Goal: Information Seeking & Learning: Learn about a topic

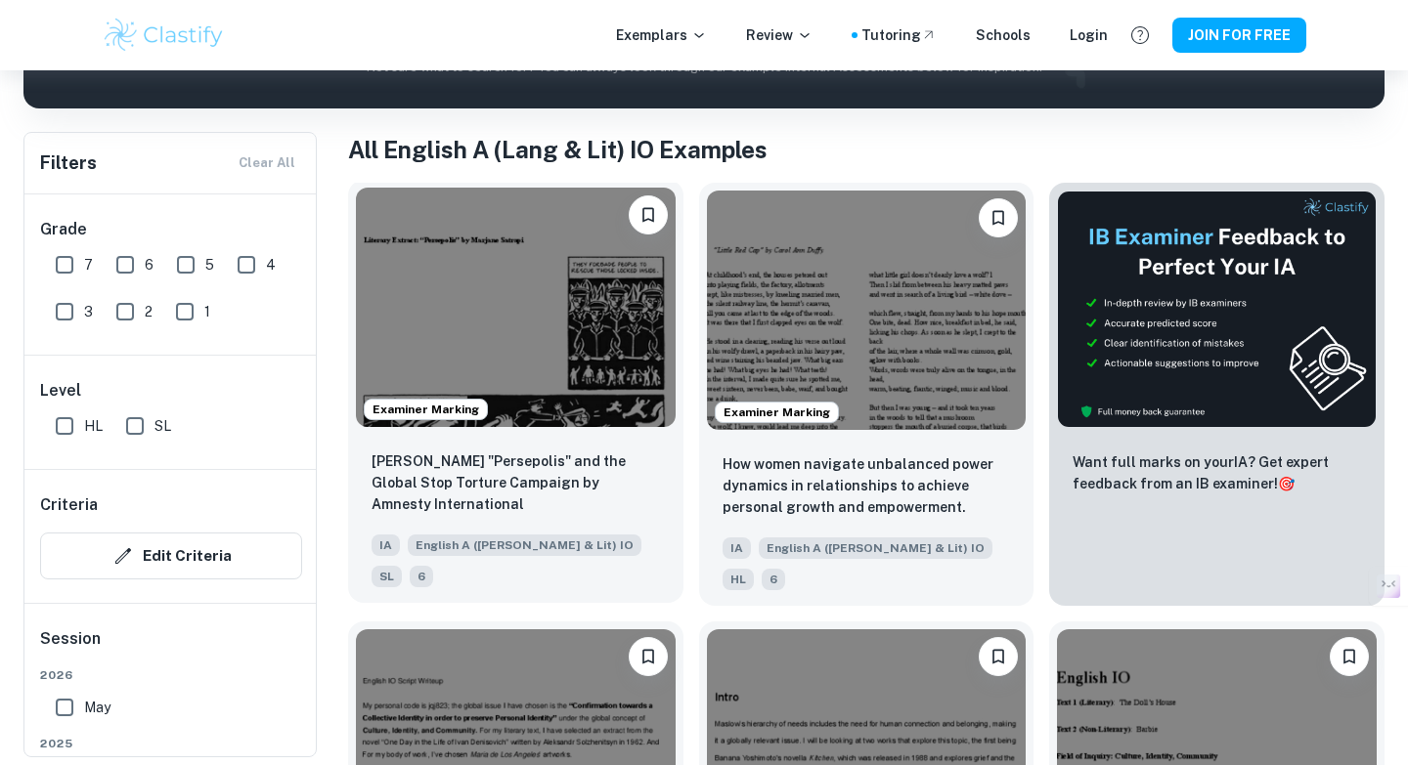
scroll to position [331, 0]
click at [589, 342] on img at bounding box center [516, 308] width 320 height 240
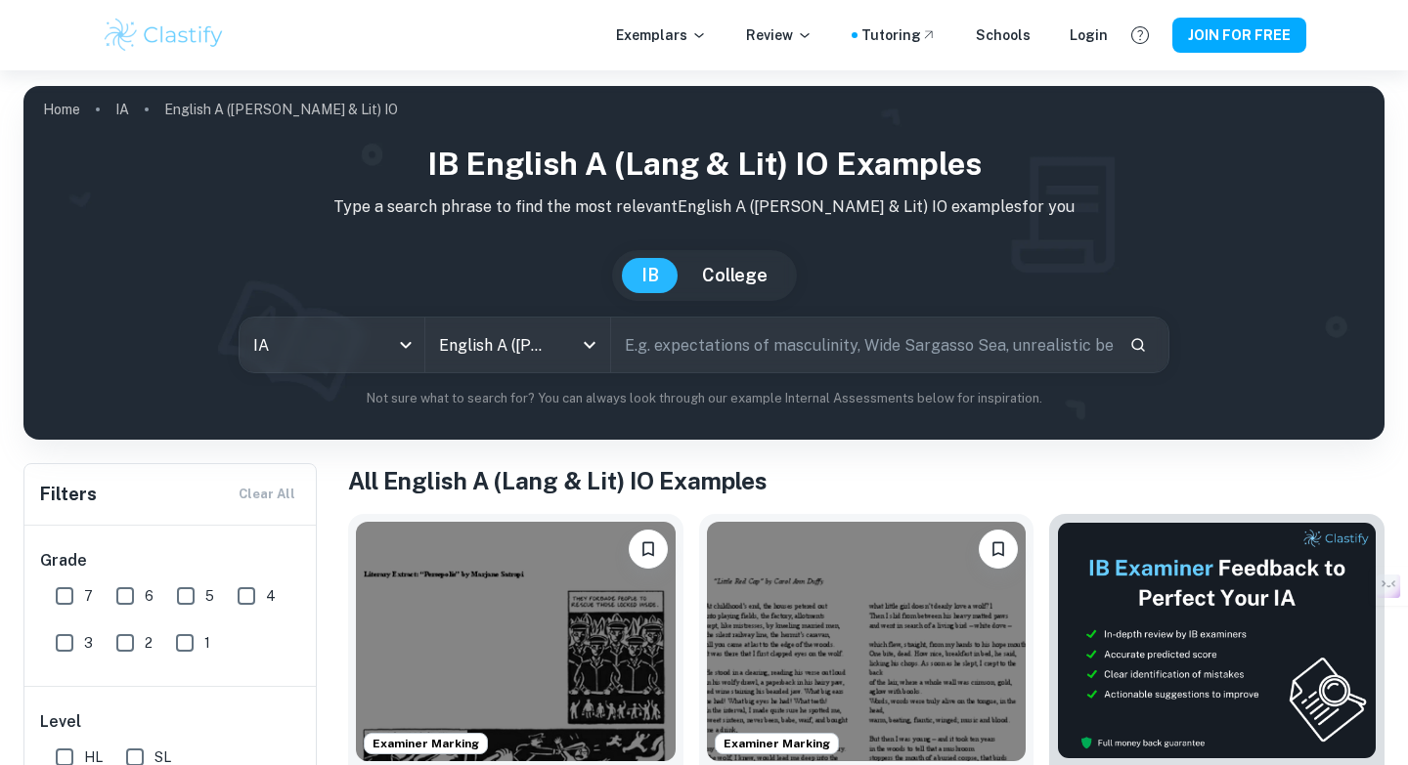
scroll to position [331, 0]
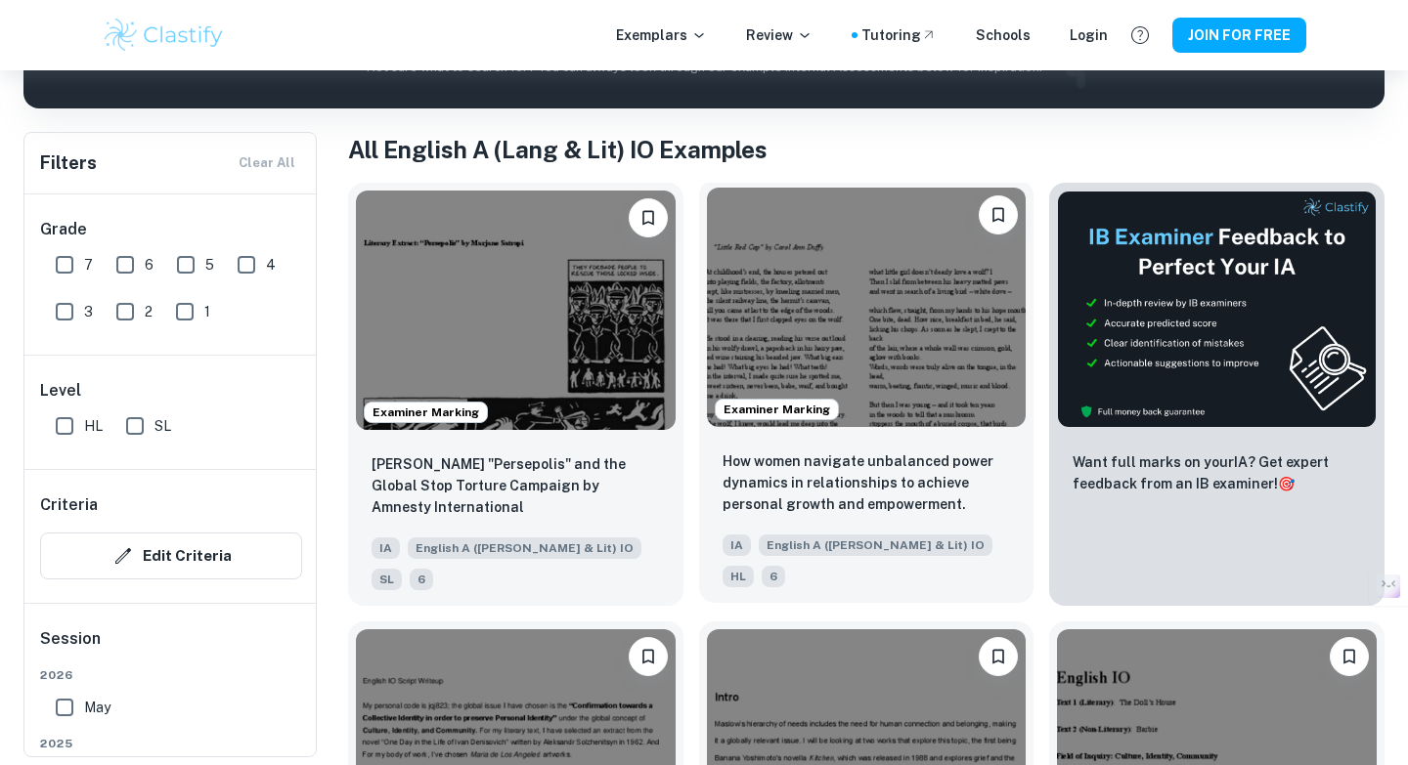
click at [880, 282] on img at bounding box center [867, 308] width 320 height 240
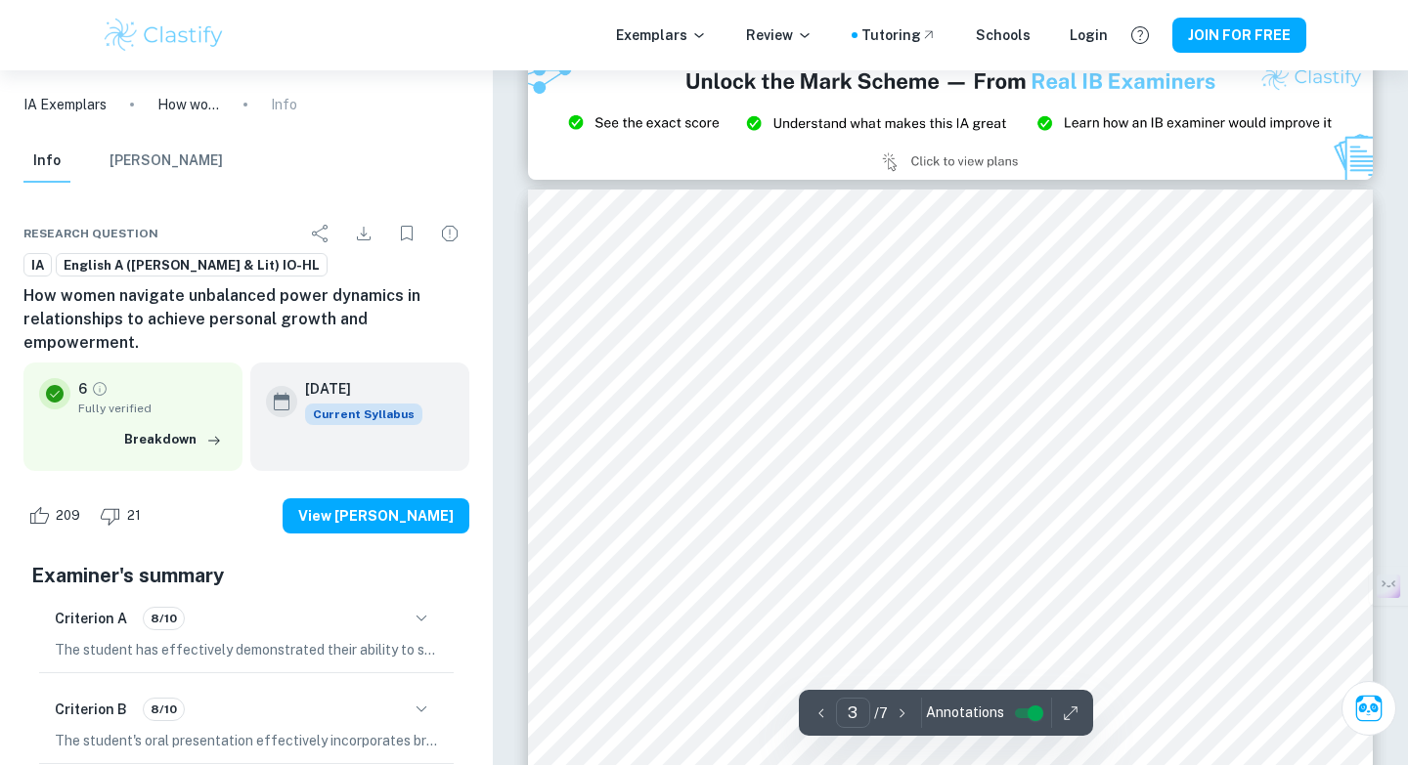
scroll to position [2381, 0]
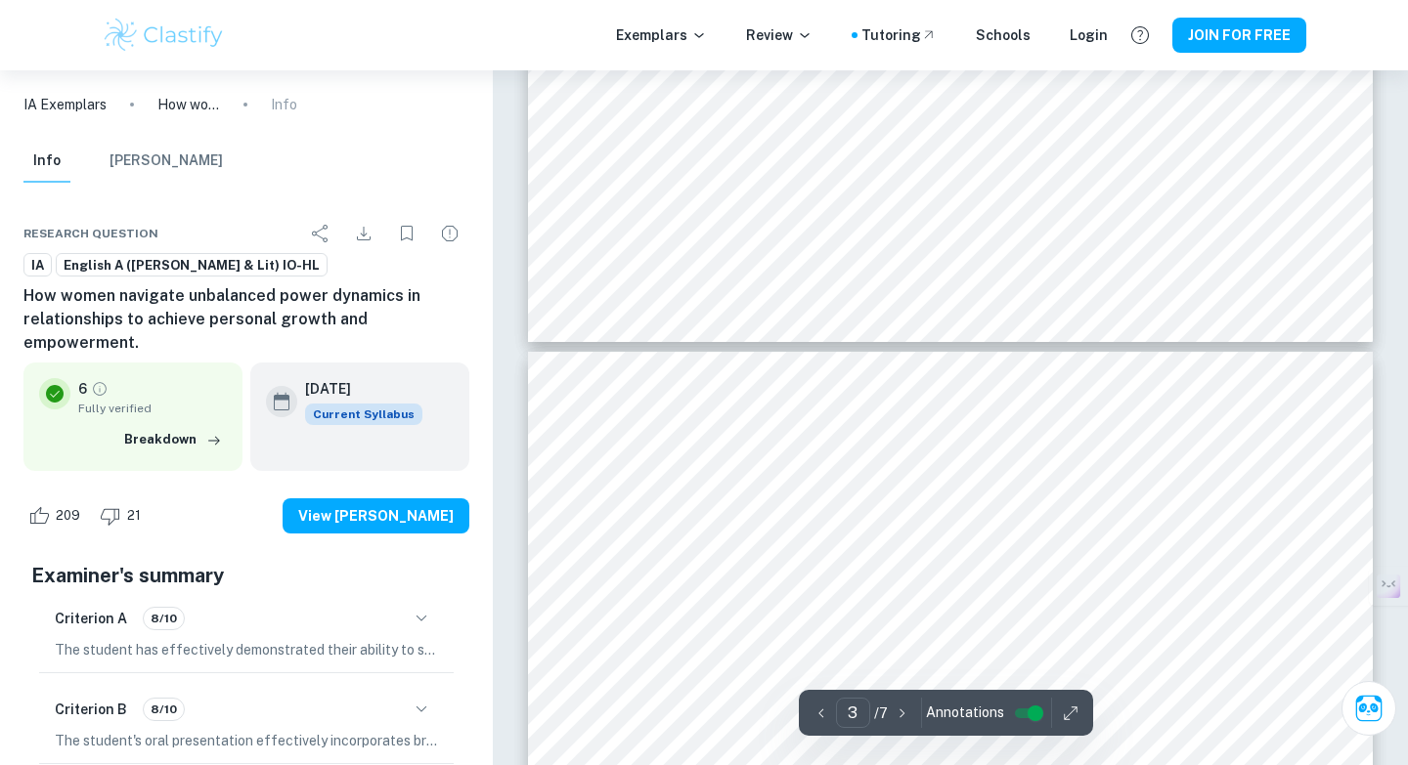
type input "4"
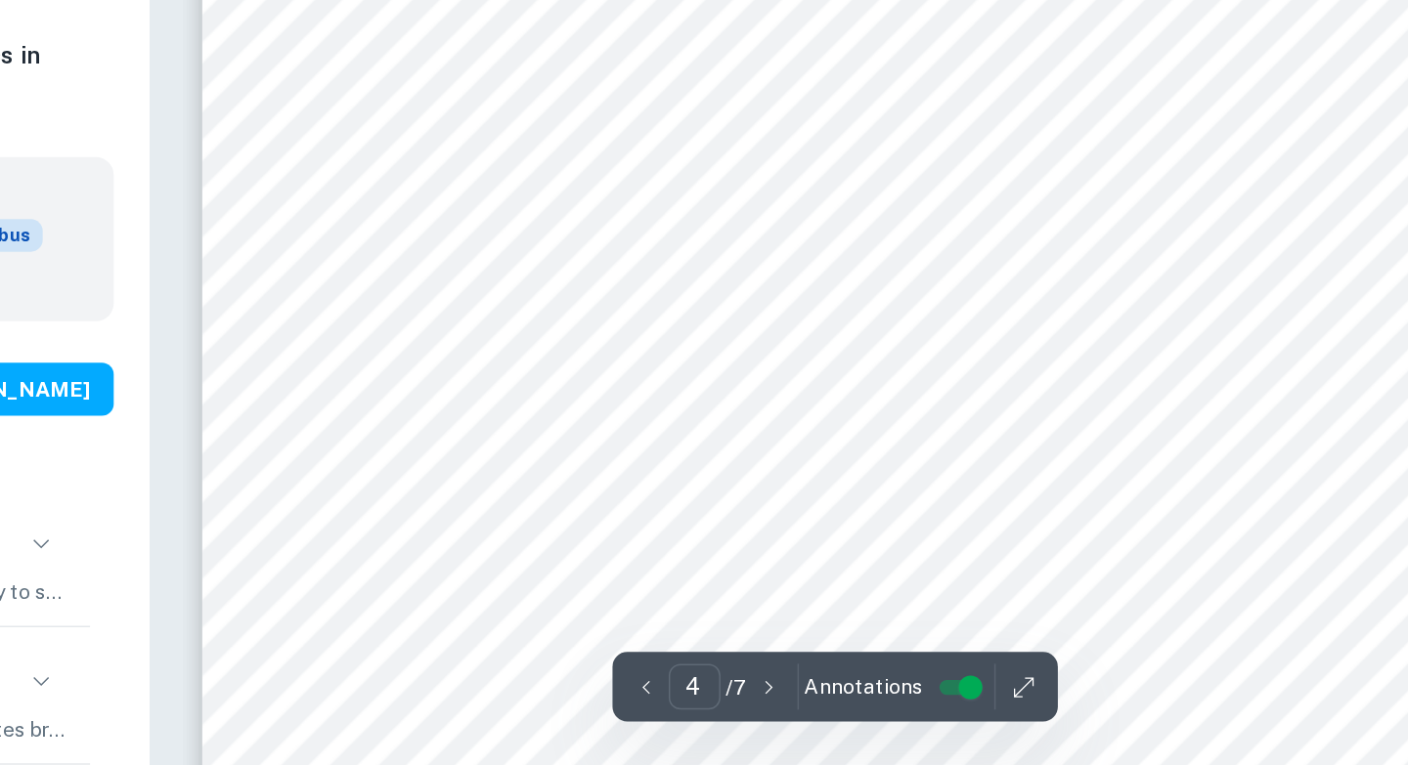
scroll to position [3809, 0]
